Goal: Find specific page/section: Find specific page/section

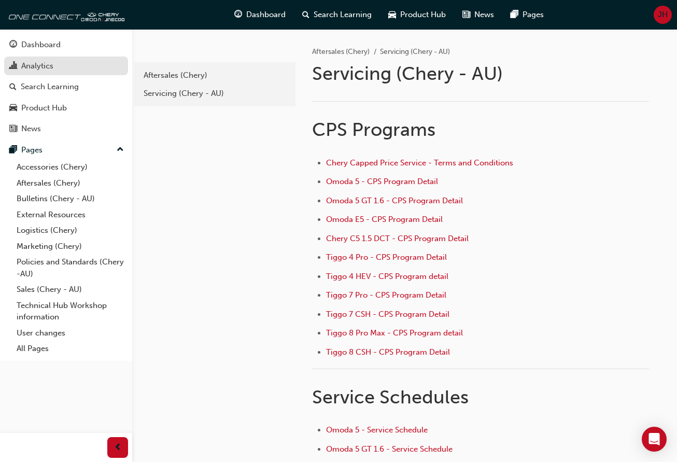
click at [39, 67] on div "Analytics" at bounding box center [37, 66] width 32 height 12
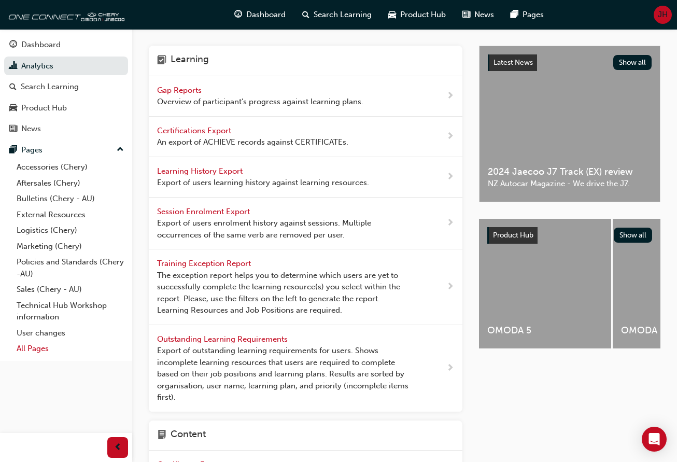
click at [37, 345] on link "All Pages" at bounding box center [70, 349] width 116 height 16
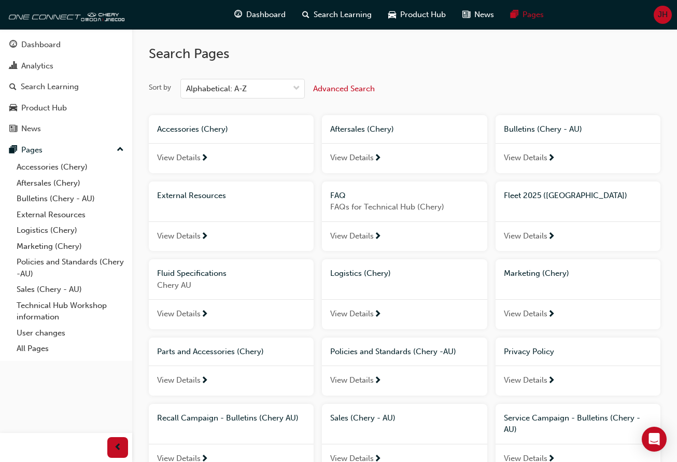
click at [529, 231] on span "View Details" at bounding box center [526, 236] width 44 height 12
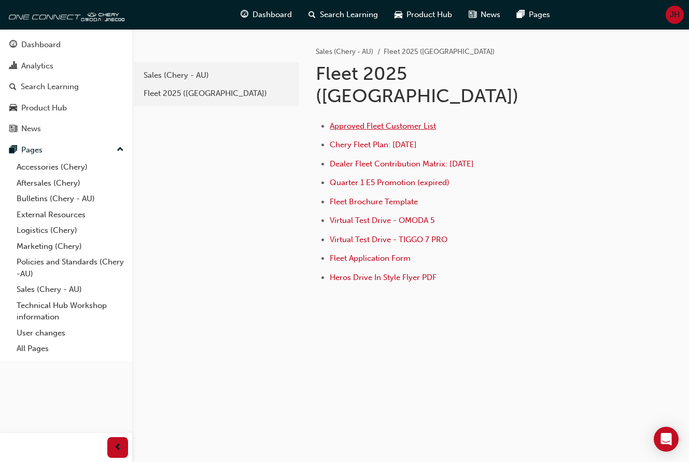
click at [371, 121] on span "Approved Fleet Customer List" at bounding box center [383, 125] width 106 height 9
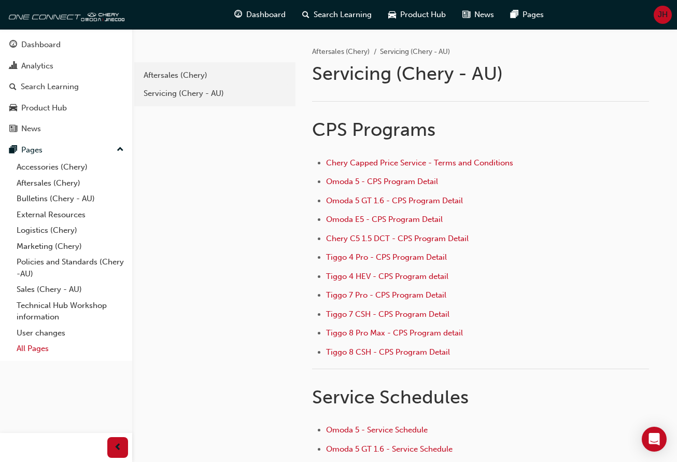
click at [26, 348] on link "All Pages" at bounding box center [70, 349] width 116 height 16
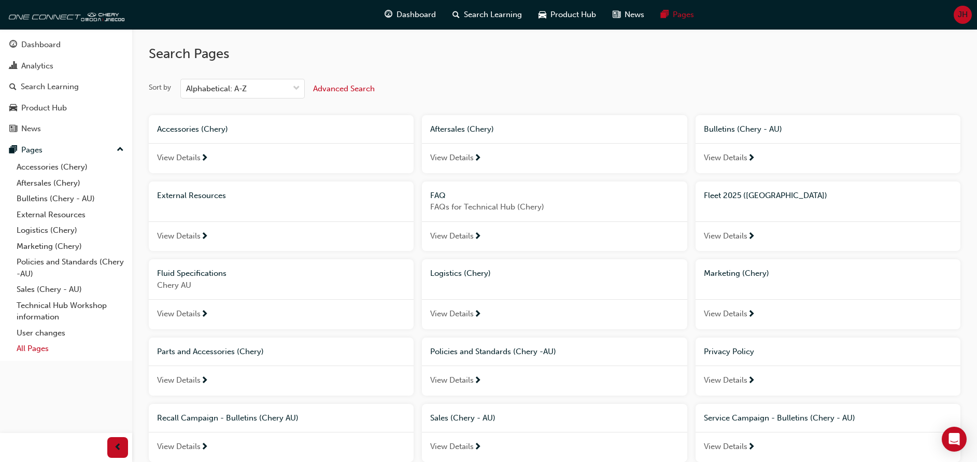
click at [37, 349] on link "All Pages" at bounding box center [70, 349] width 116 height 16
click at [26, 345] on link "All Pages" at bounding box center [70, 349] width 116 height 16
click at [26, 346] on link "All Pages" at bounding box center [70, 349] width 116 height 16
click at [688, 236] on span "View Details" at bounding box center [726, 236] width 44 height 12
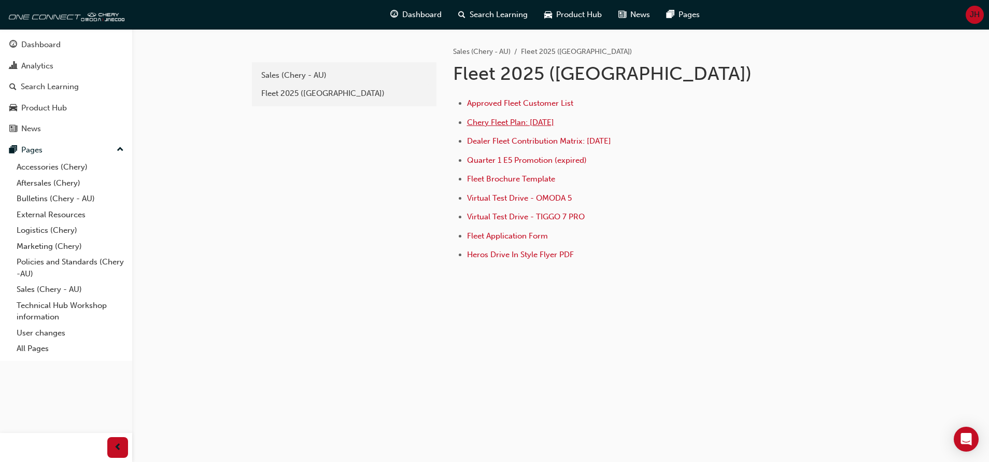
click at [519, 124] on span "Chery Fleet Plan: Jan 2025" at bounding box center [510, 122] width 87 height 9
